Goal: Communication & Community: Answer question/provide support

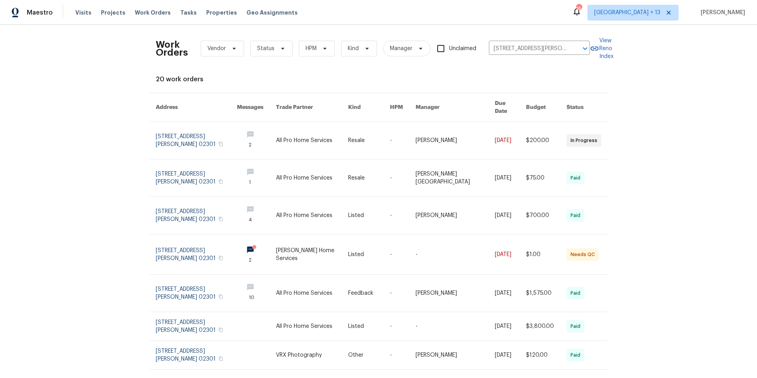
scroll to position [2, 0]
click at [572, 47] on icon "Clear" at bounding box center [574, 47] width 5 height 5
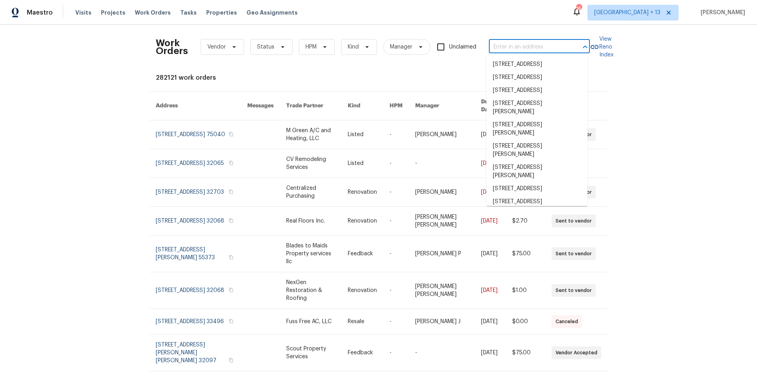
click at [519, 44] on input "text" at bounding box center [528, 47] width 79 height 12
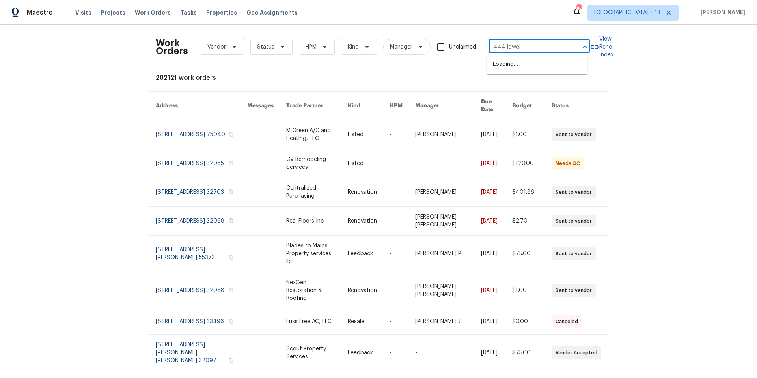
type input "444 [PERSON_NAME]"
click at [552, 66] on li "[STREET_ADDRESS][PERSON_NAME]" at bounding box center [536, 68] width 101 height 21
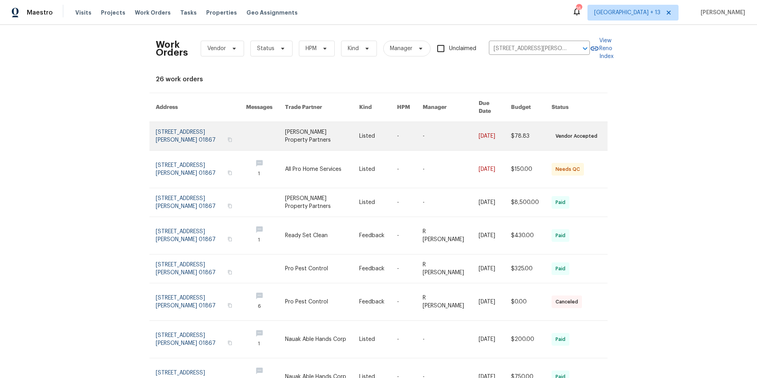
click at [164, 131] on link at bounding box center [201, 136] width 90 height 28
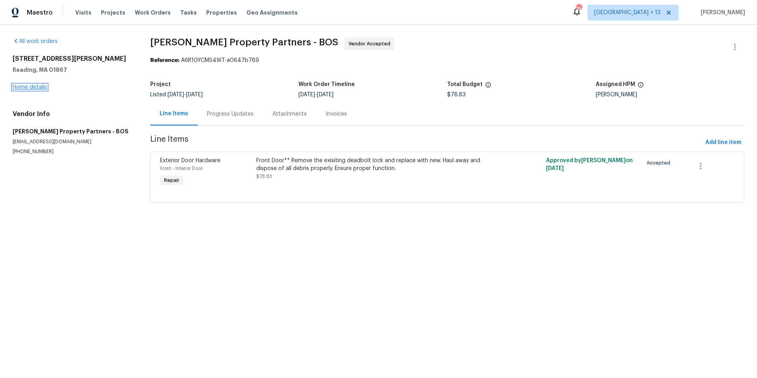
click at [25, 88] on link "Home details" at bounding box center [30, 87] width 34 height 6
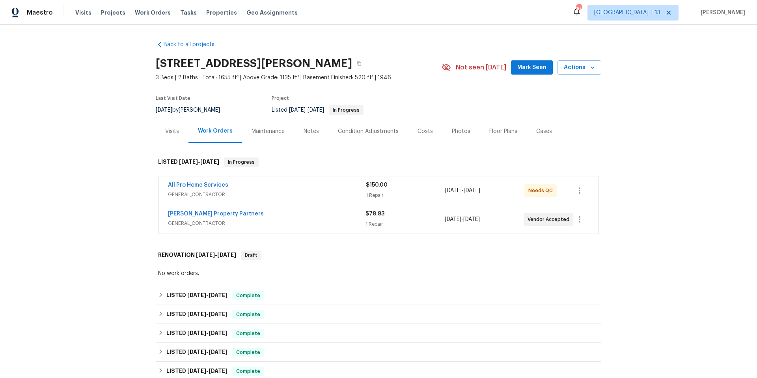
click at [418, 231] on div "[PERSON_NAME] Property Partners GENERAL_CONTRACTOR $78.83 1 Repair [DATE] - [DA…" at bounding box center [378, 219] width 440 height 28
click at [415, 194] on div "1 Repair" at bounding box center [405, 195] width 79 height 8
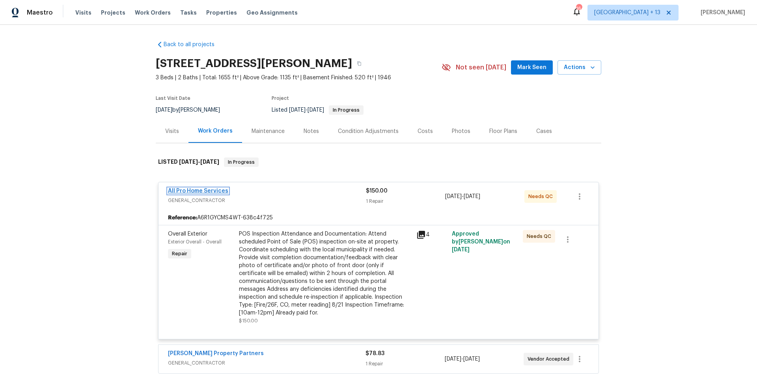
click at [214, 191] on link "All Pro Home Services" at bounding box center [198, 191] width 60 height 6
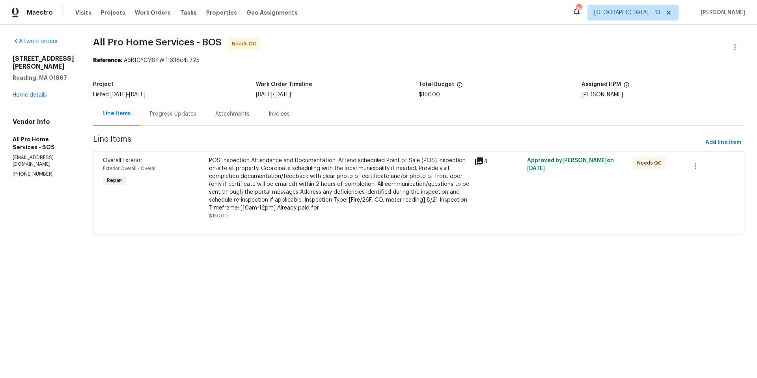
click at [177, 114] on div "Progress Updates" at bounding box center [173, 114] width 47 height 8
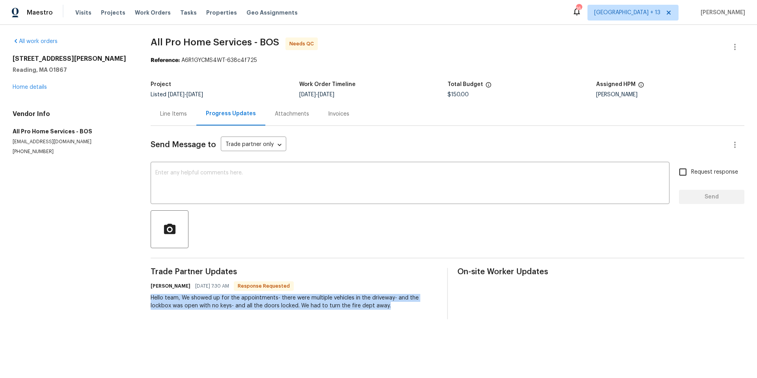
drag, startPoint x: 151, startPoint y: 296, endPoint x: 424, endPoint y: 310, distance: 273.2
click at [424, 310] on div "Trade Partner Updates [PERSON_NAME] [DATE] 7:30 AM Response Requested Hello tea…" at bounding box center [294, 293] width 287 height 51
copy div "Hello team, We showed up for the appointments- there were multiple vehicles in …"
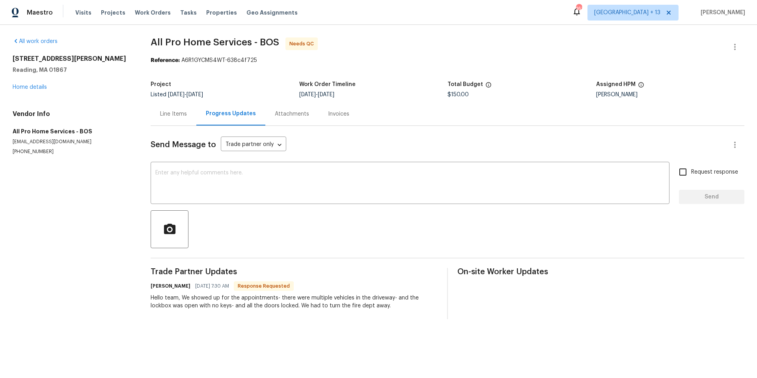
drag, startPoint x: 131, startPoint y: 216, endPoint x: 125, endPoint y: 212, distance: 6.8
click at [130, 216] on div "All work orders [STREET_ADDRESS][PERSON_NAME] Home details Vendor Info All Pro …" at bounding box center [378, 178] width 757 height 307
click at [252, 187] on textarea at bounding box center [409, 184] width 509 height 28
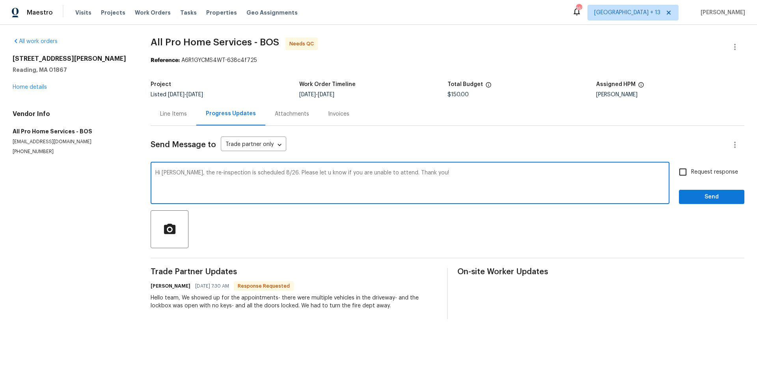
click at [190, 174] on textarea "Hi [PERSON_NAME], the re-inspection is scheduled 8/26. Please let u know if you…" at bounding box center [409, 184] width 509 height 28
click at [237, 172] on textarea "Hi [PERSON_NAME], the re-inspection is scheduled 8/26. Please let u know if you…" at bounding box center [409, 184] width 509 height 28
click at [0, 0] on qb-div "Fix the preposition scheduled for" at bounding box center [0, 0] width 0 height 0
type textarea "Hi [PERSON_NAME], the re-inspection is scheduled for [DATE]. Please let u know …"
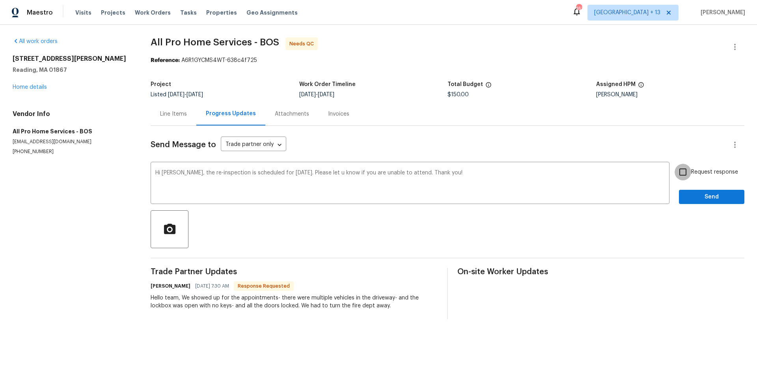
click at [677, 173] on input "Request response" at bounding box center [683, 172] width 17 height 17
checkbox input "true"
click at [704, 192] on span "Send" at bounding box center [711, 197] width 53 height 10
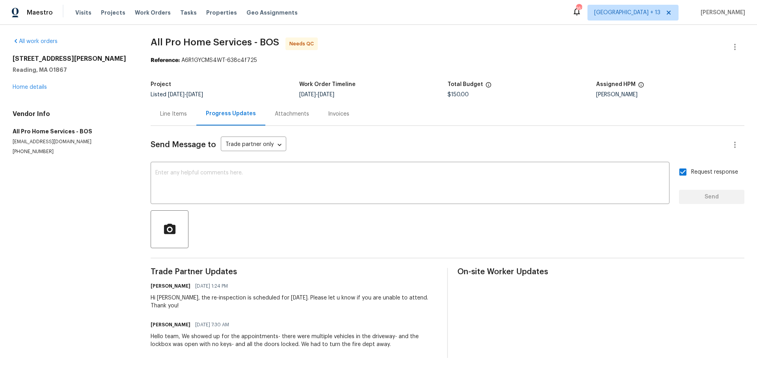
click at [355, 301] on div "Hi [PERSON_NAME], the re-inspection is scheduled for [DATE]. Please let u know …" at bounding box center [294, 302] width 287 height 16
click at [257, 291] on div "[PERSON_NAME] [DATE] 1:24 PM" at bounding box center [294, 285] width 287 height 11
click at [362, 184] on textarea at bounding box center [409, 184] width 509 height 28
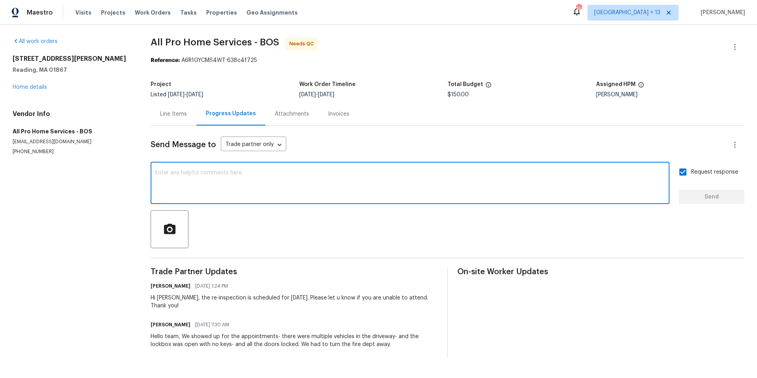
click at [184, 172] on textarea at bounding box center [409, 184] width 509 height 28
click at [272, 177] on textarea "Please disregard last message due to scheduling discrepancy." at bounding box center [409, 184] width 509 height 28
click at [0, 0] on span "scheduling" at bounding box center [0, 0] width 0 height 0
click at [345, 175] on textarea "Please disregard last message due to a scheduling discrepancy." at bounding box center [409, 184] width 509 height 28
type textarea "Please disregard last message due to a scheduling discrepancy."
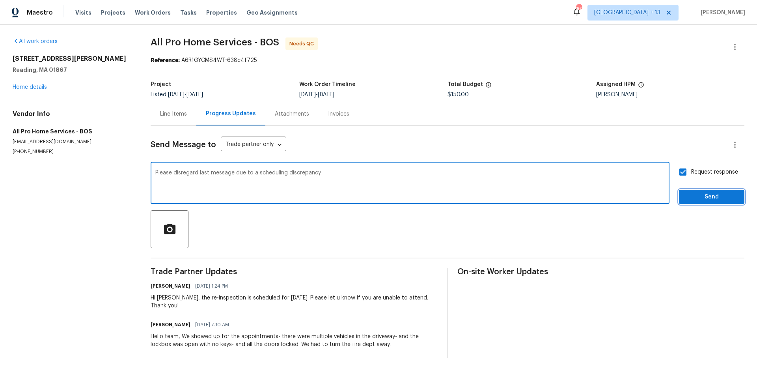
click at [706, 197] on span "Send" at bounding box center [711, 197] width 53 height 10
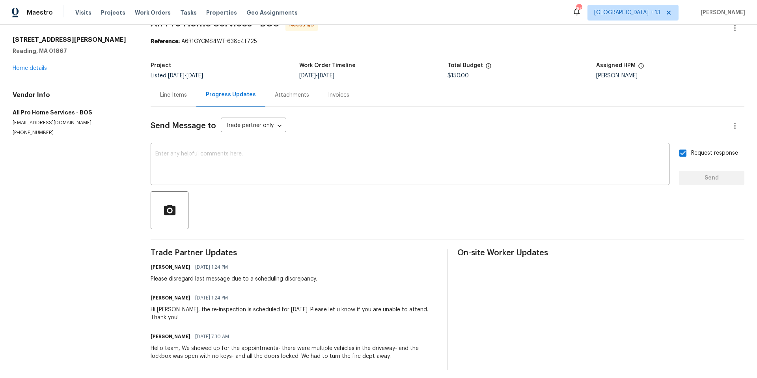
scroll to position [30, 0]
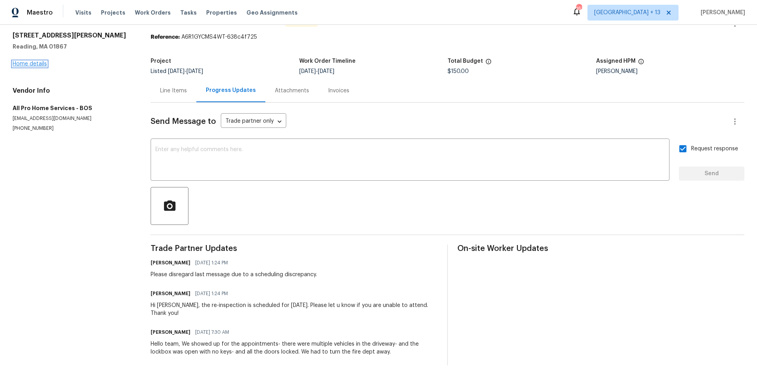
click at [43, 61] on link "Home details" at bounding box center [30, 64] width 34 height 6
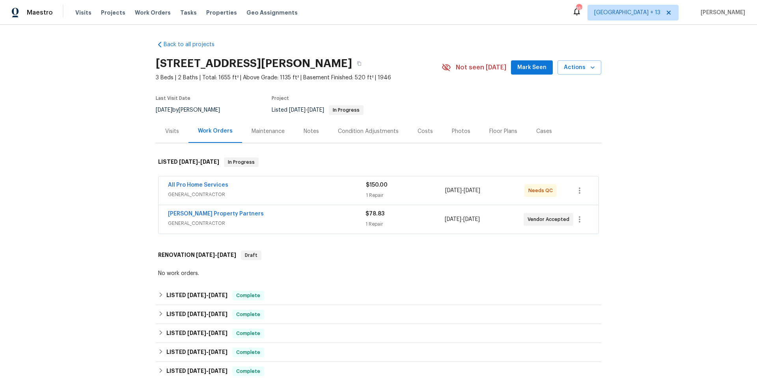
click at [289, 189] on div "All Pro Home Services" at bounding box center [267, 185] width 198 height 9
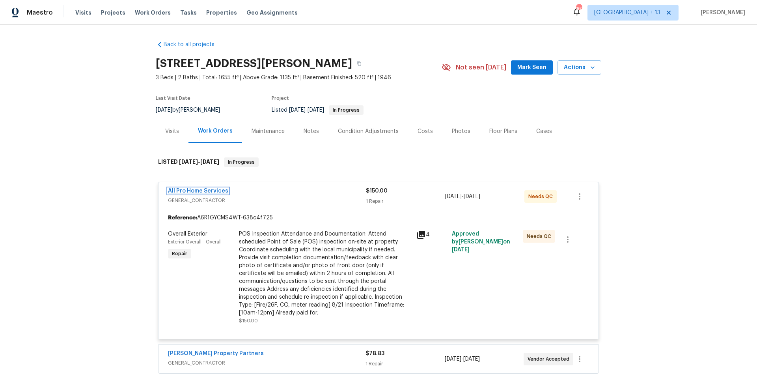
click at [207, 189] on link "All Pro Home Services" at bounding box center [198, 191] width 60 height 6
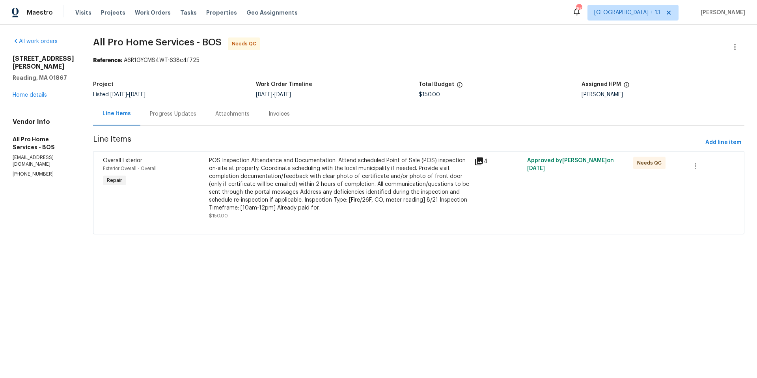
click at [475, 162] on icon at bounding box center [478, 161] width 9 height 9
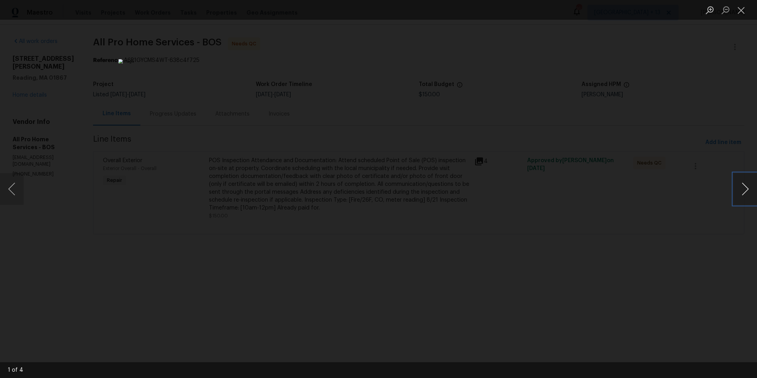
click at [739, 188] on button "Next image" at bounding box center [745, 189] width 24 height 32
click at [744, 12] on button "Close lightbox" at bounding box center [741, 10] width 16 height 14
